Goal: Find specific page/section: Find specific page/section

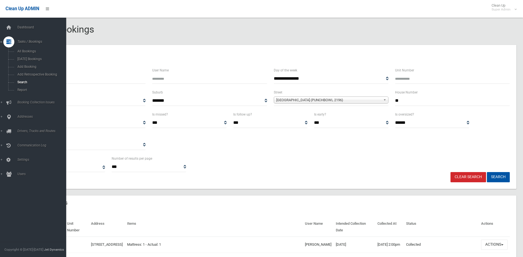
select select
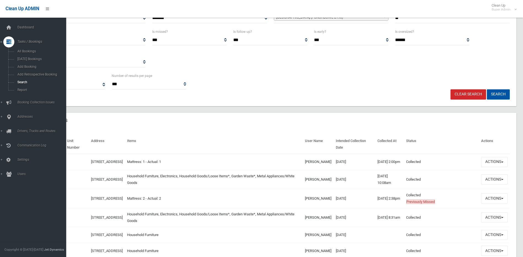
scroll to position [28, 0]
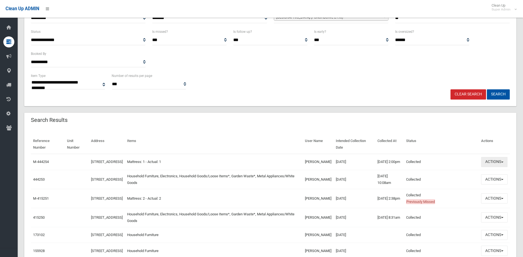
click at [495, 163] on button "Actions" at bounding box center [495, 162] width 26 height 10
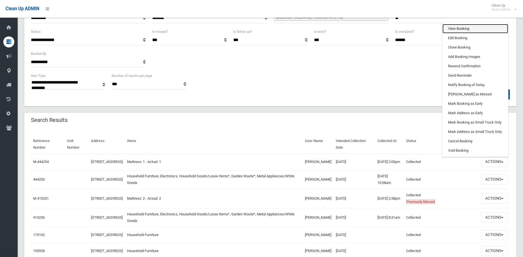
click at [477, 28] on link "View Booking" at bounding box center [476, 28] width 66 height 9
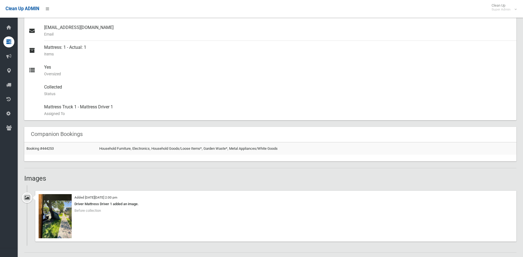
scroll to position [276, 0]
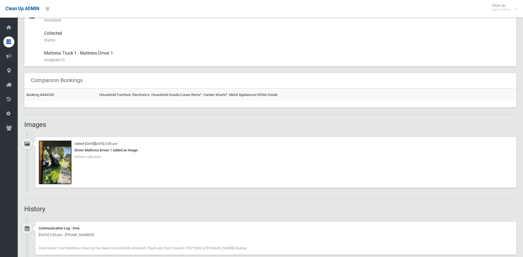
click at [62, 171] on img at bounding box center [55, 162] width 33 height 44
click at [49, 96] on link "Booking #444253" at bounding box center [39, 95] width 27 height 4
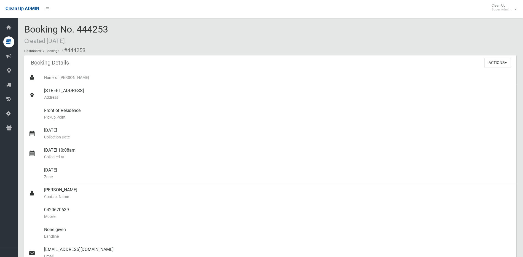
scroll to position [331, 0]
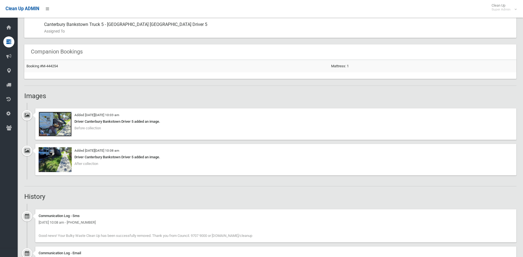
click at [62, 132] on img at bounding box center [55, 124] width 33 height 25
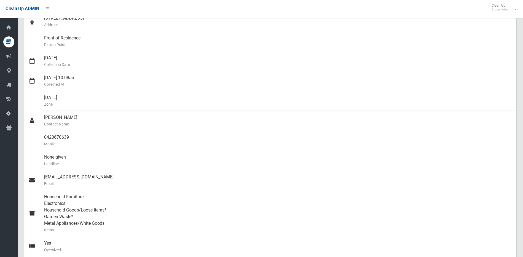
scroll to position [204, 0]
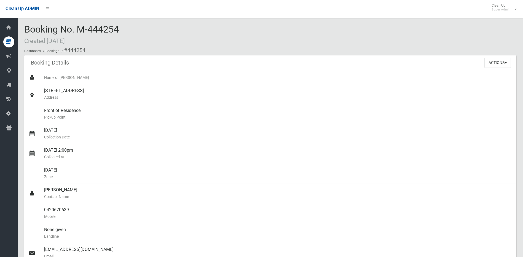
scroll to position [276, 0]
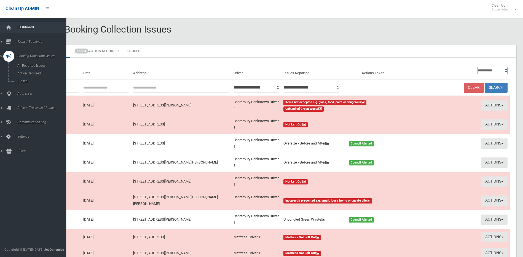
click at [15, 26] on link "Dashboard" at bounding box center [35, 27] width 70 height 11
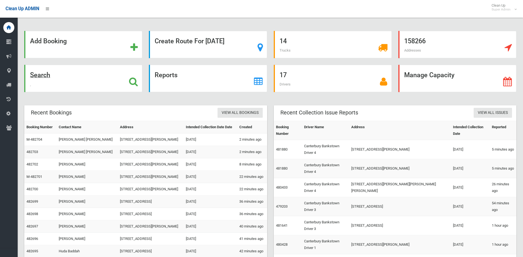
click at [138, 79] on icon at bounding box center [133, 81] width 9 height 9
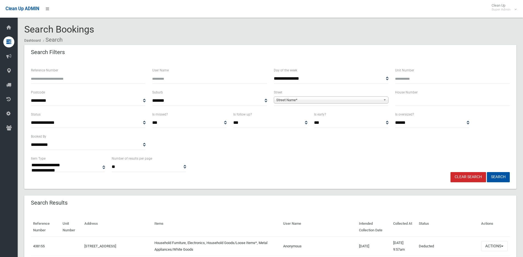
select select
click at [37, 81] on input "Reference Number" at bounding box center [88, 79] width 115 height 10
